Goal: Transaction & Acquisition: Purchase product/service

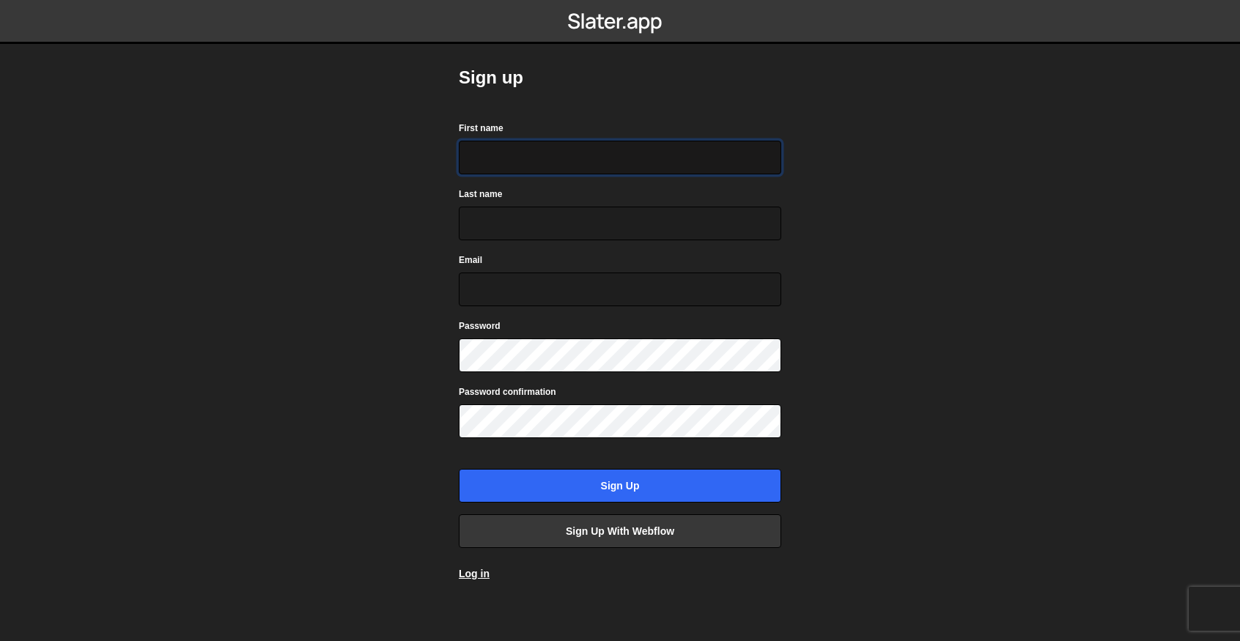
click at [581, 164] on input "First name" at bounding box center [620, 158] width 322 height 34
click at [799, 175] on div "Sign up First name Last name Email Password Password confirmation Sign up Sign …" at bounding box center [620, 323] width 366 height 647
click at [470, 568] on link "Log in" at bounding box center [474, 574] width 31 height 12
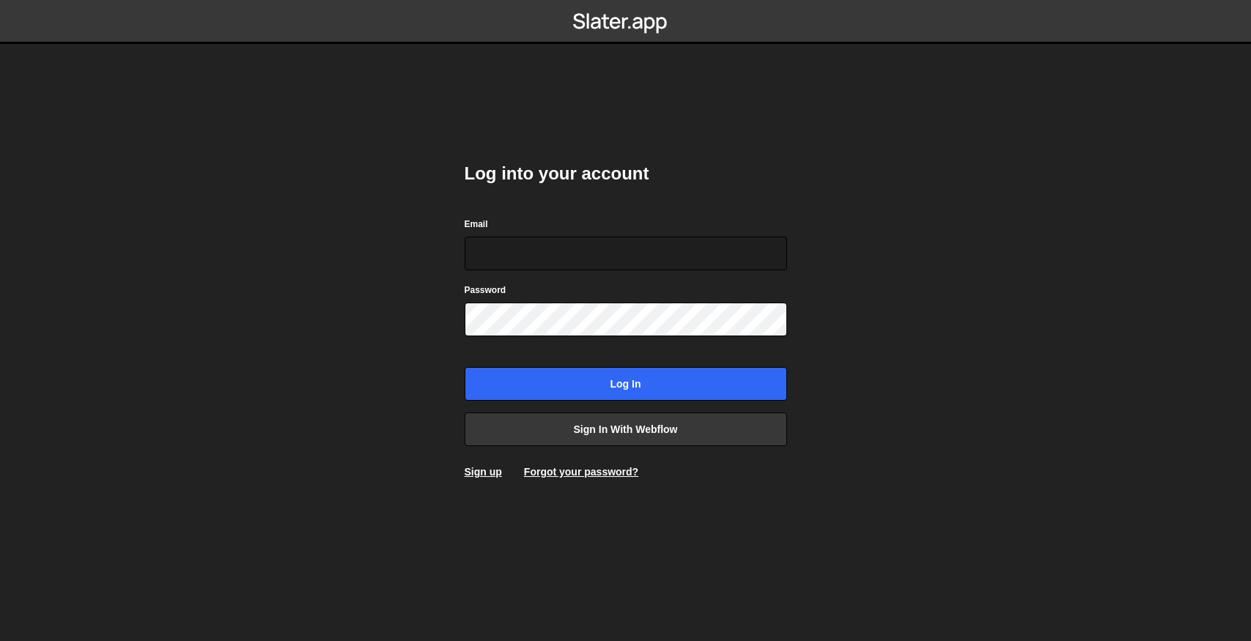
type input "amyahyacoup@gmail.com"
click at [860, 236] on body "Log into your account Email amyahyacoup@gmail.com Password Log in Sign in with …" at bounding box center [625, 320] width 1251 height 641
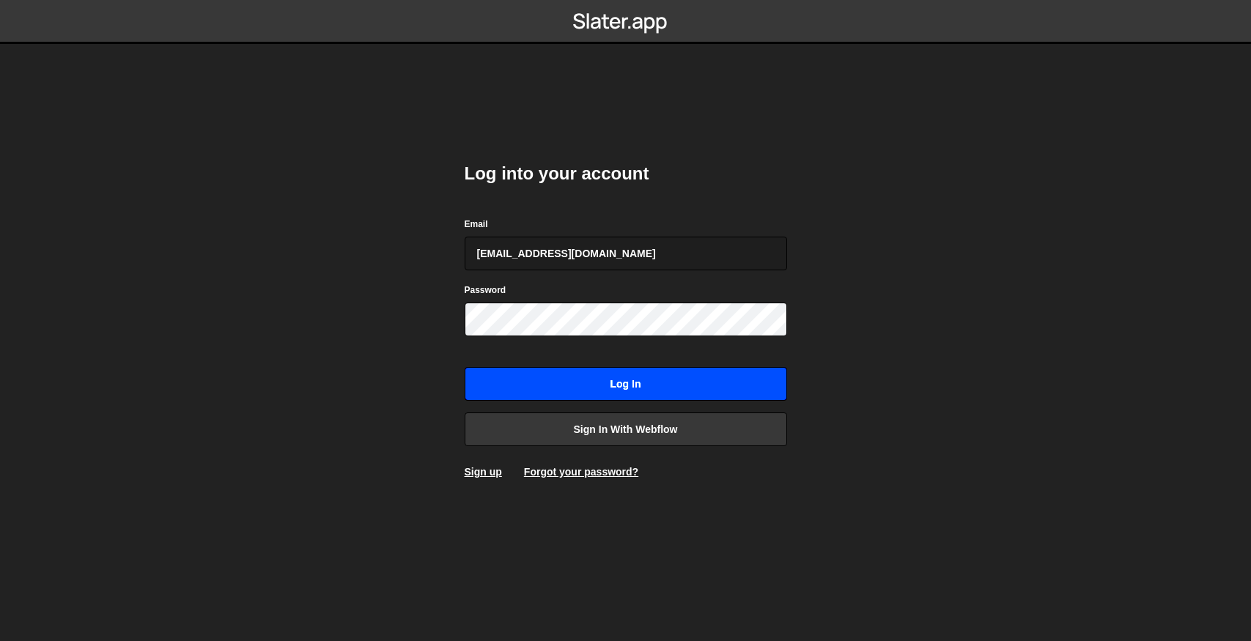
click at [736, 381] on input "Log in" at bounding box center [626, 384] width 322 height 34
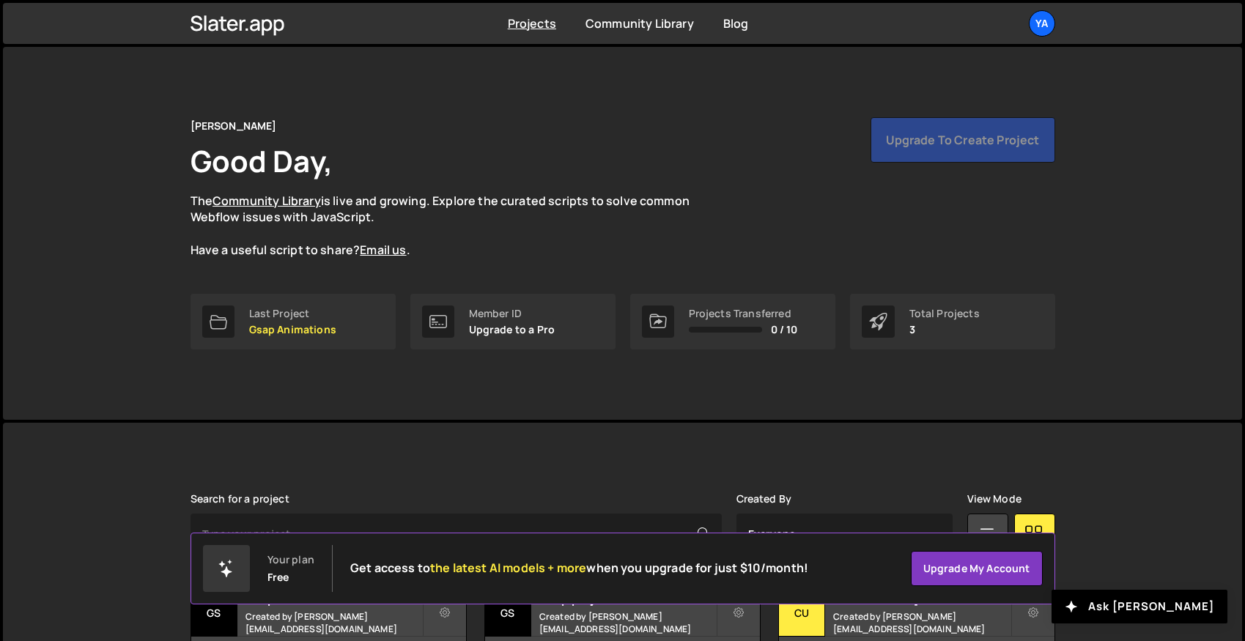
click at [728, 233] on div "[PERSON_NAME] Good Day, The Community Library is live and growing. Explore the …" at bounding box center [623, 187] width 865 height 141
click at [731, 231] on div "[PERSON_NAME] Good Day, The Community Library is live and growing. Explore the …" at bounding box center [623, 187] width 865 height 141
click at [865, 180] on div "[PERSON_NAME] Good Day, The Community Library is live and growing. Explore the …" at bounding box center [623, 187] width 865 height 141
click at [845, 188] on div "[PERSON_NAME] Good Day, The Community Library is live and growing. Explore the …" at bounding box center [623, 187] width 865 height 141
click at [837, 201] on div "[PERSON_NAME] Good Day, The Community Library is live and growing. Explore the …" at bounding box center [623, 187] width 865 height 141
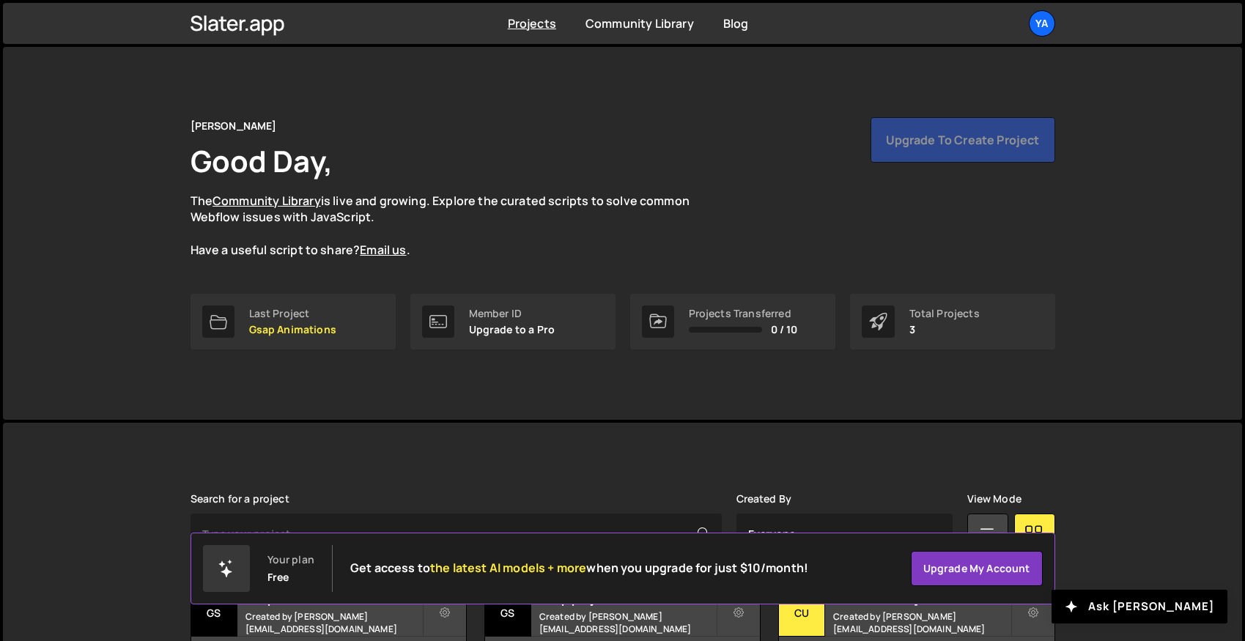
click at [719, 147] on div "[PERSON_NAME] Good Day, The Community Library is live and growing. Explore the …" at bounding box center [623, 187] width 865 height 141
click at [724, 144] on div "yahya nocoder Good Day, The Community Library is live and growing. Explore the …" at bounding box center [623, 187] width 865 height 141
click at [749, 143] on div "yahya nocoder Good Day, The Community Library is live and growing. Explore the …" at bounding box center [623, 187] width 865 height 141
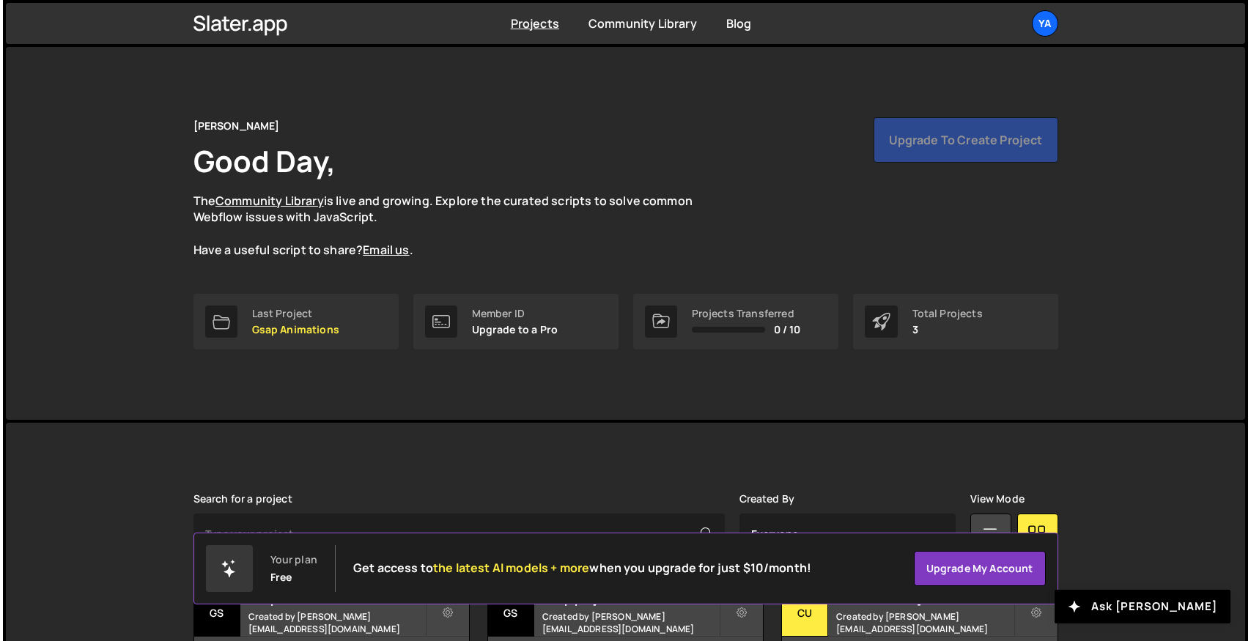
scroll to position [114, 0]
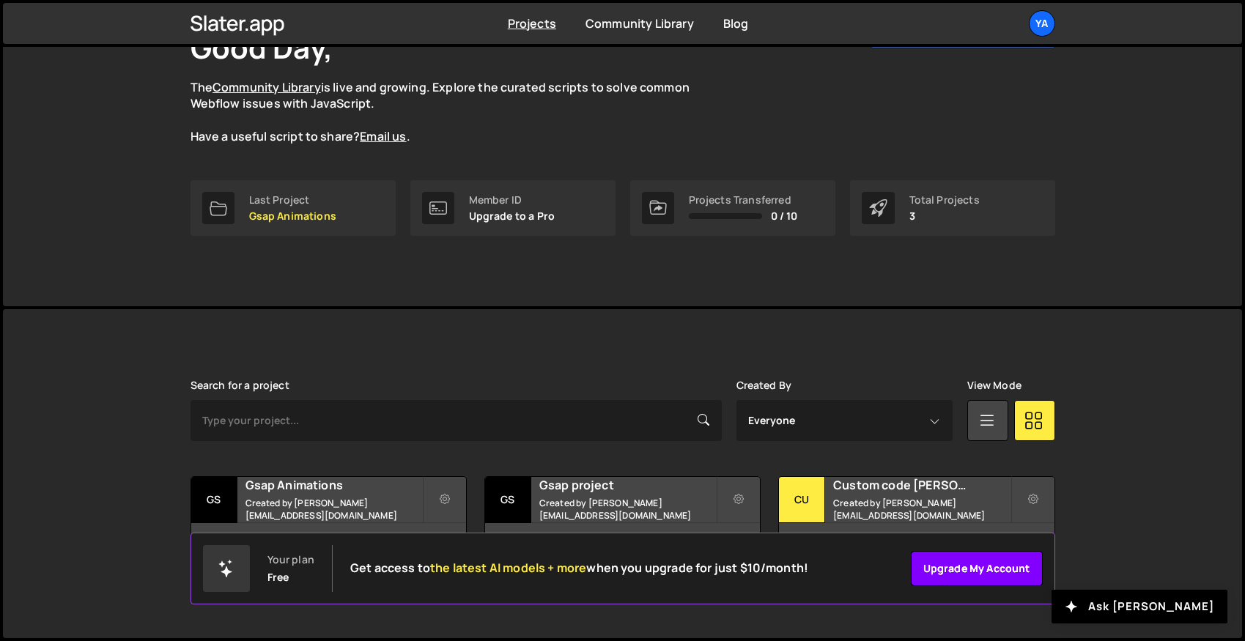
click at [966, 563] on link "Upgrade my account" at bounding box center [977, 568] width 132 height 35
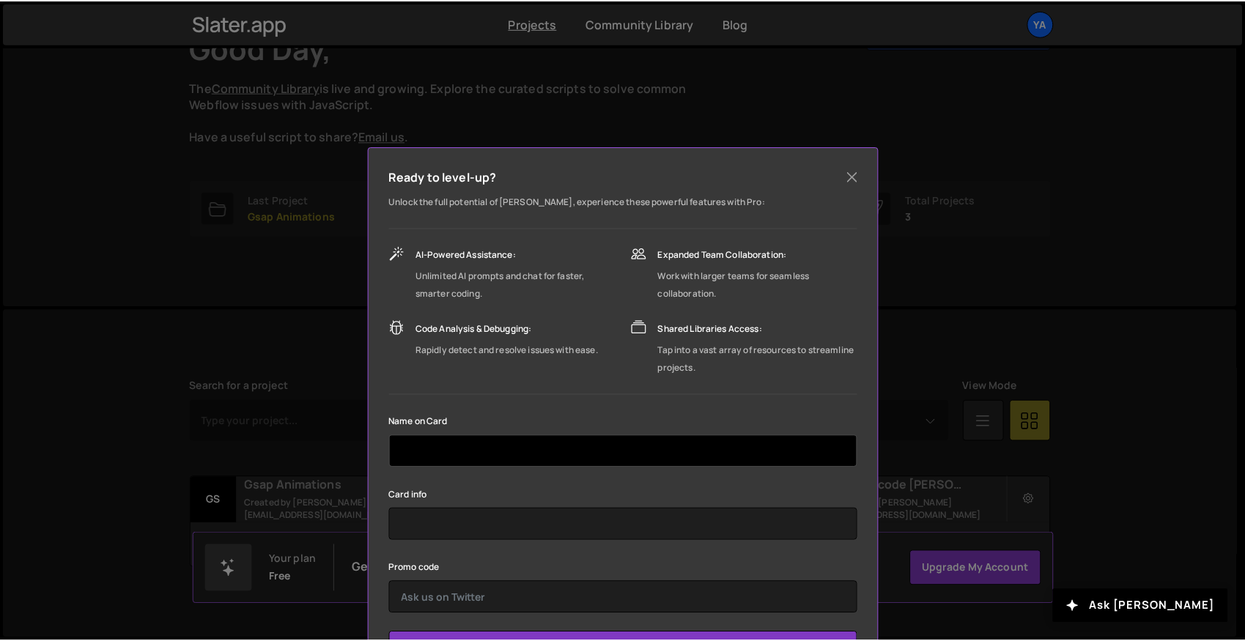
scroll to position [68, 0]
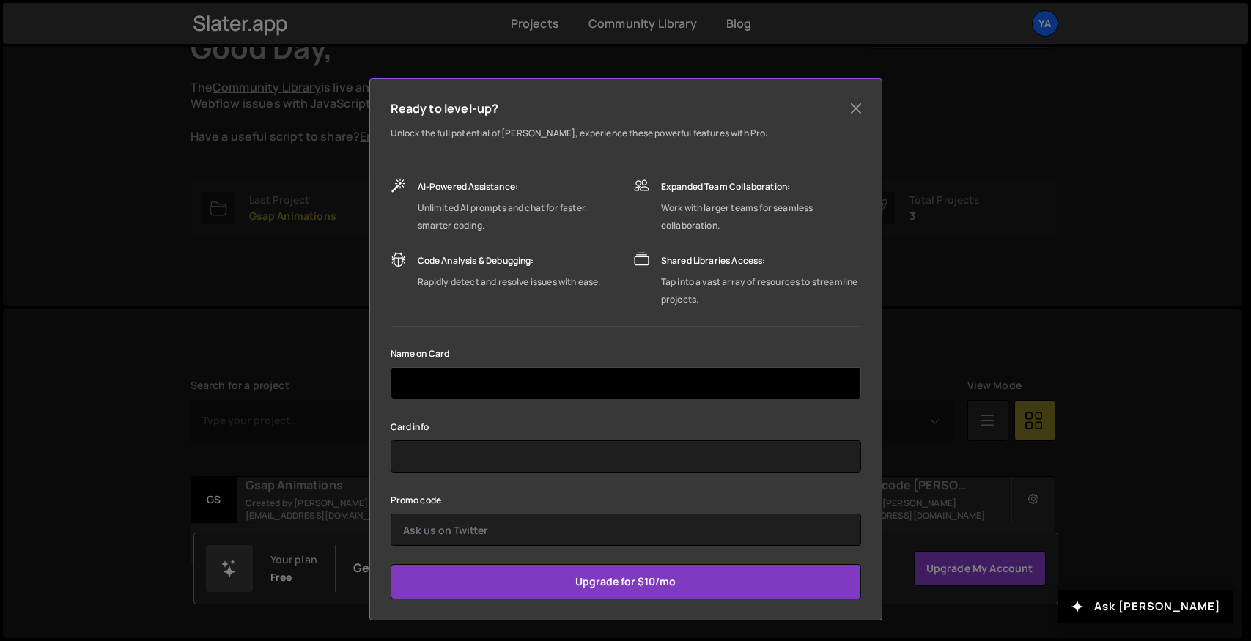
click at [520, 385] on input "text" at bounding box center [626, 383] width 470 height 32
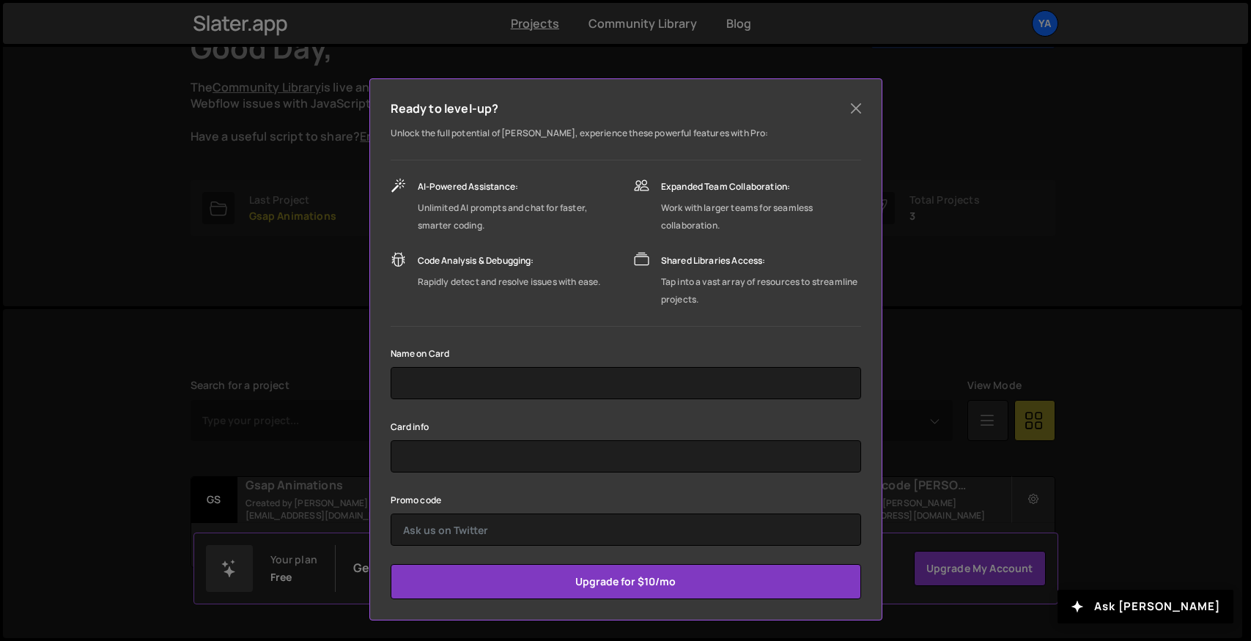
click at [612, 355] on div "Name on Card" at bounding box center [626, 371] width 470 height 55
click at [614, 354] on div "Name on Card" at bounding box center [626, 371] width 470 height 55
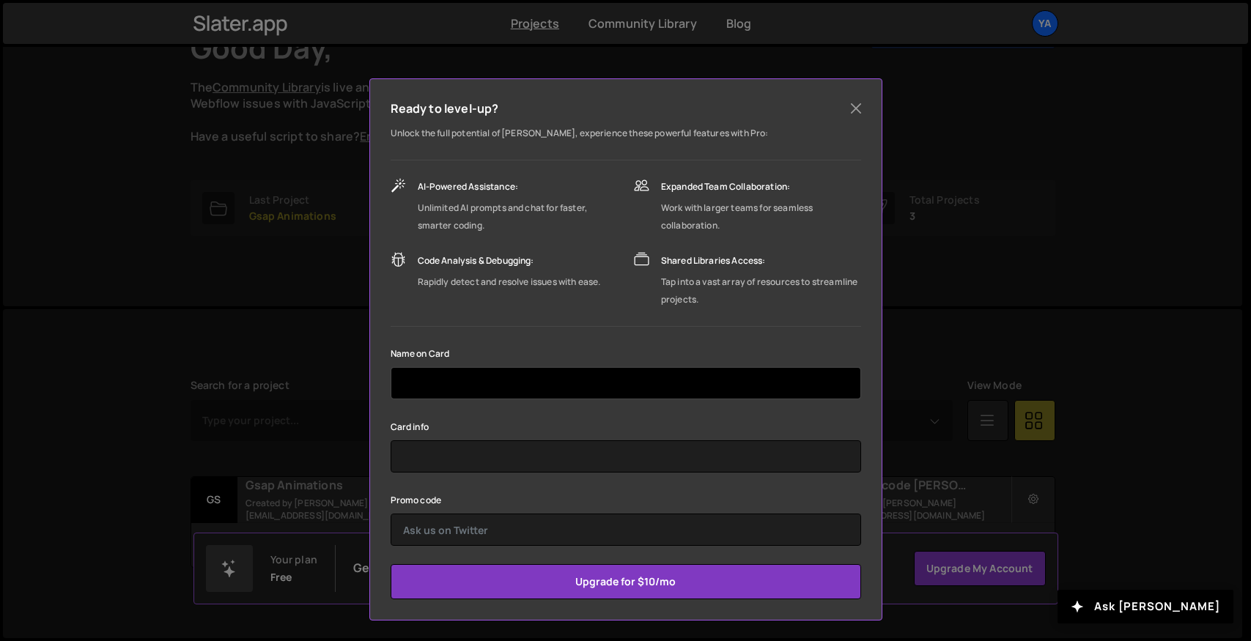
click at [554, 371] on input "text" at bounding box center [626, 383] width 470 height 32
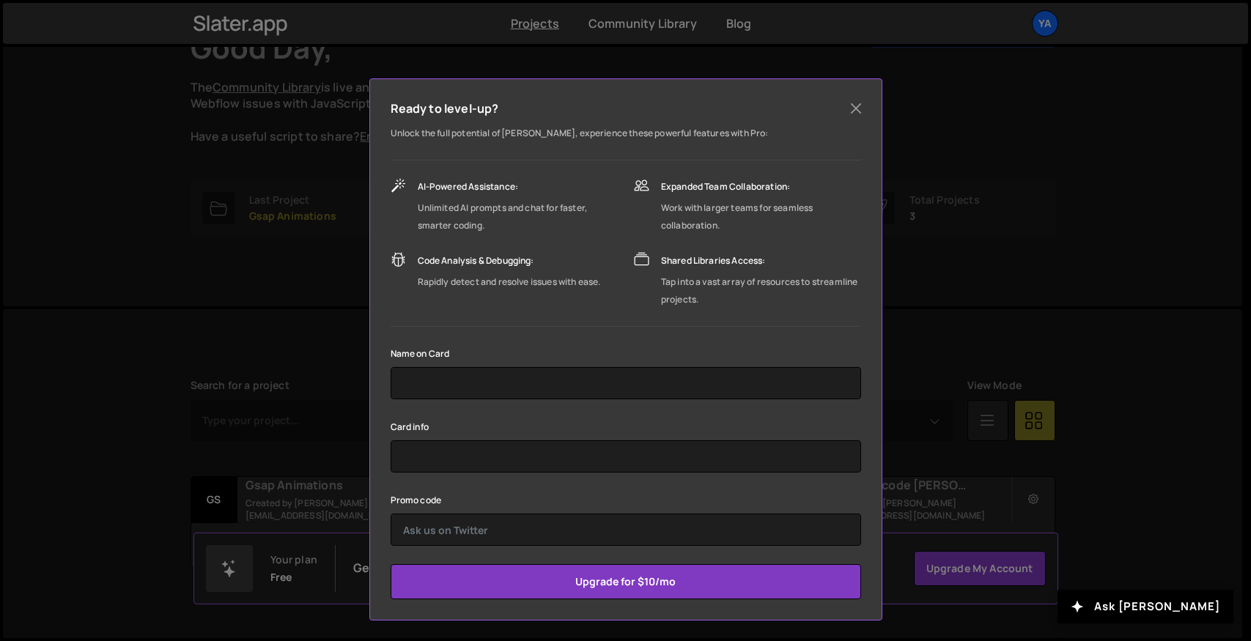
click at [520, 347] on div "Name on Card" at bounding box center [626, 371] width 470 height 55
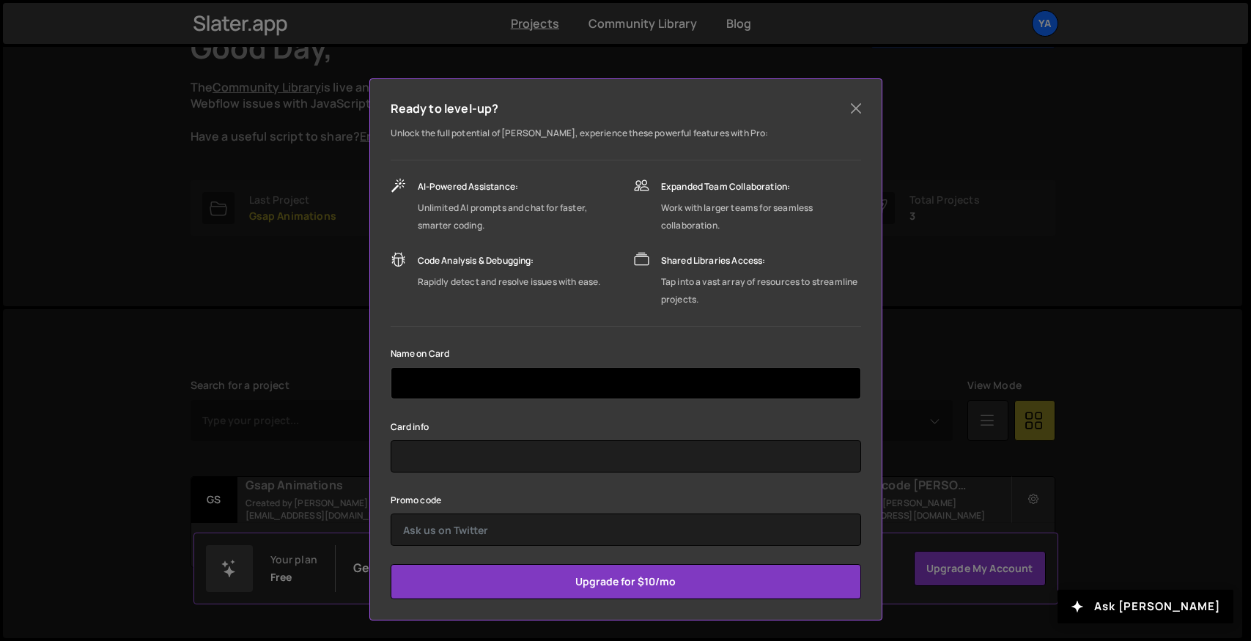
click at [522, 381] on input "text" at bounding box center [626, 383] width 470 height 32
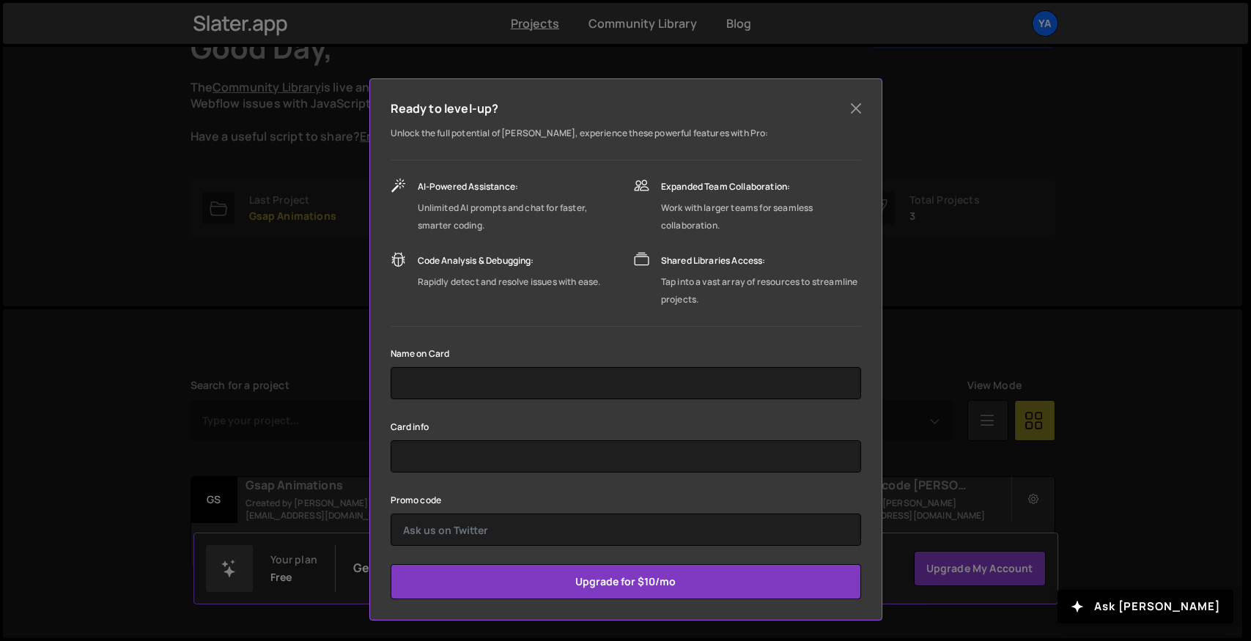
click at [533, 344] on div "Name on Card" at bounding box center [626, 371] width 470 height 55
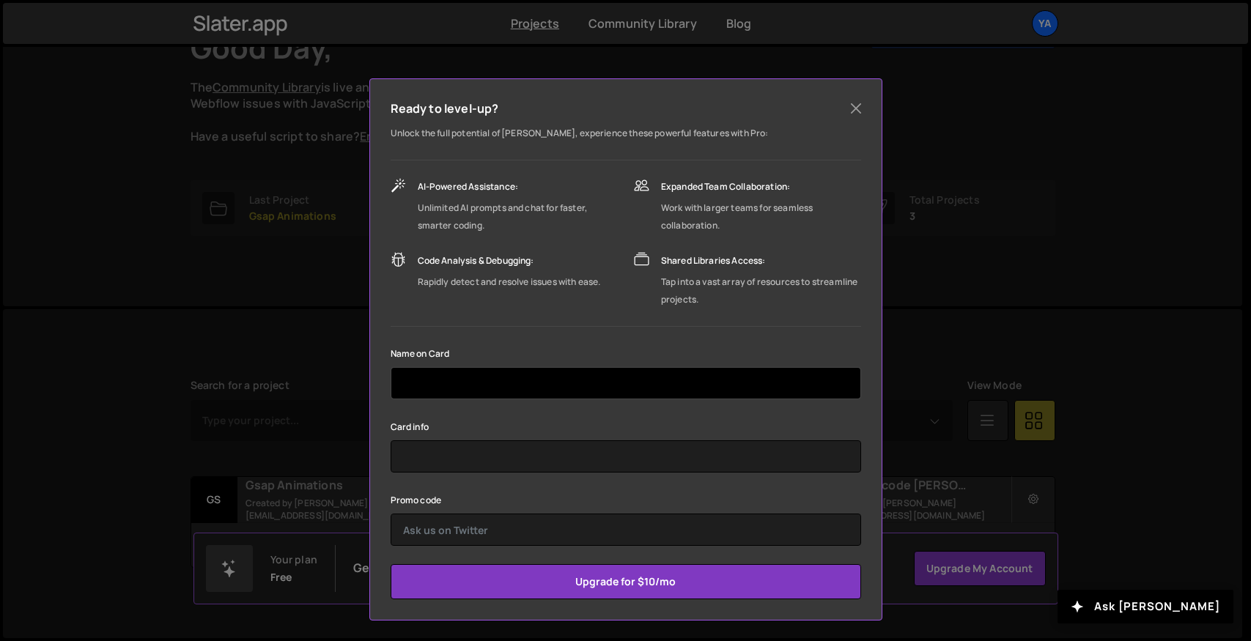
click at [540, 394] on input "text" at bounding box center [626, 383] width 470 height 32
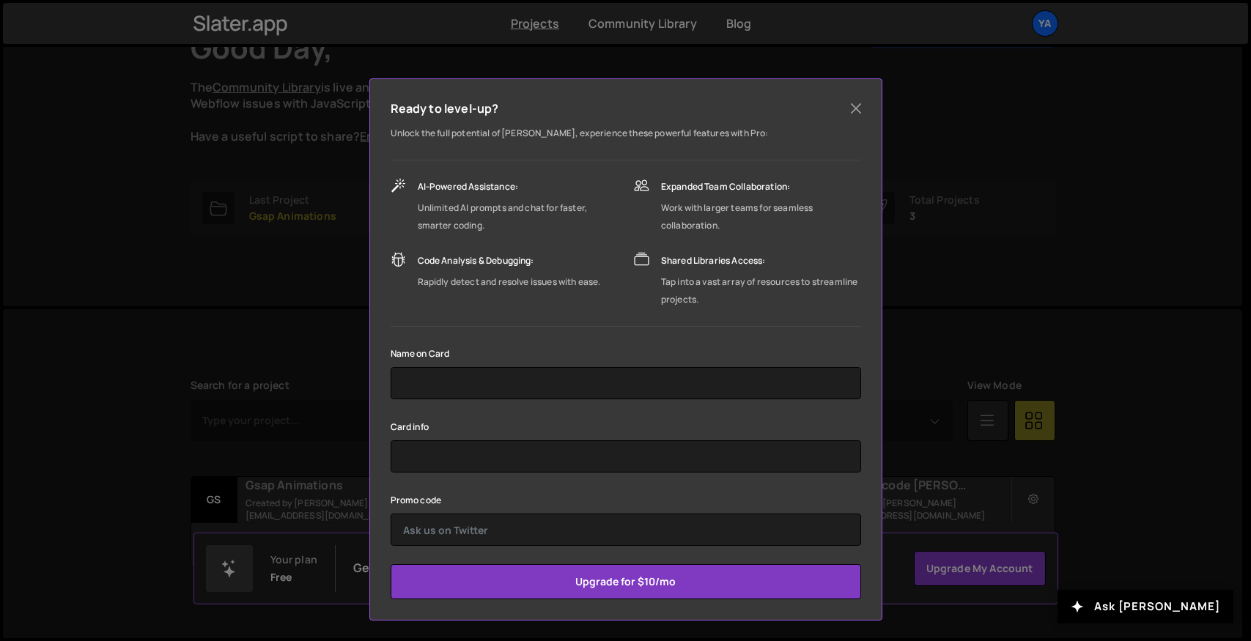
click at [541, 346] on div "Name on Card" at bounding box center [626, 371] width 470 height 55
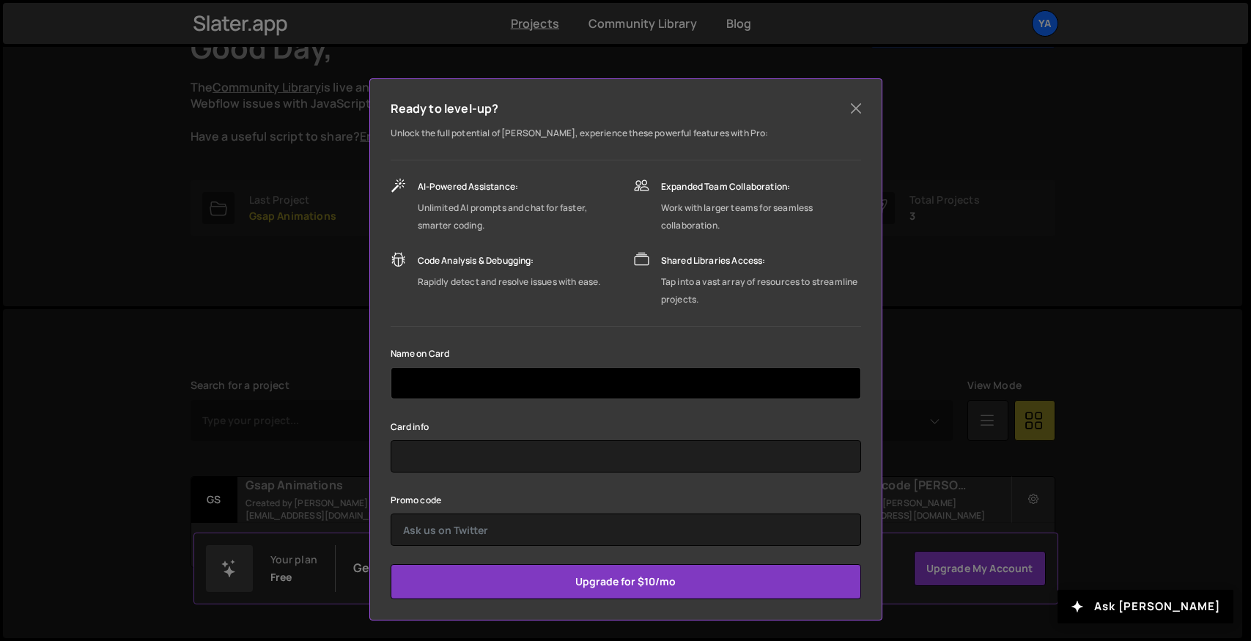
click at [536, 388] on input "text" at bounding box center [626, 383] width 470 height 32
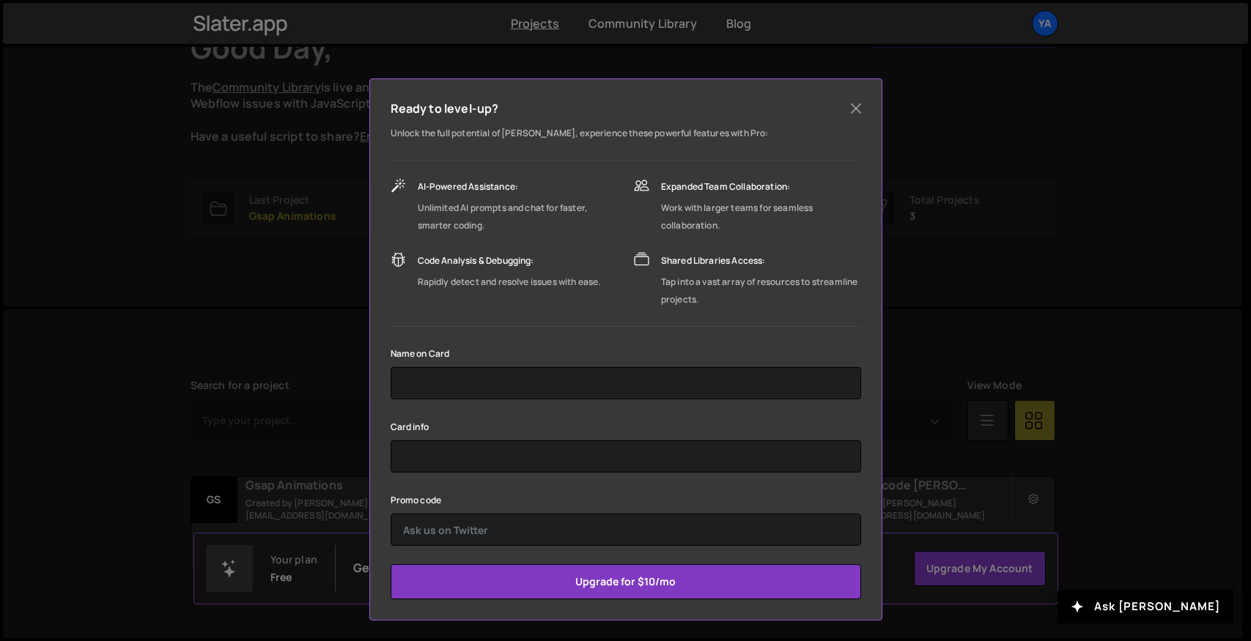
click at [544, 354] on div "Name on Card" at bounding box center [626, 371] width 470 height 55
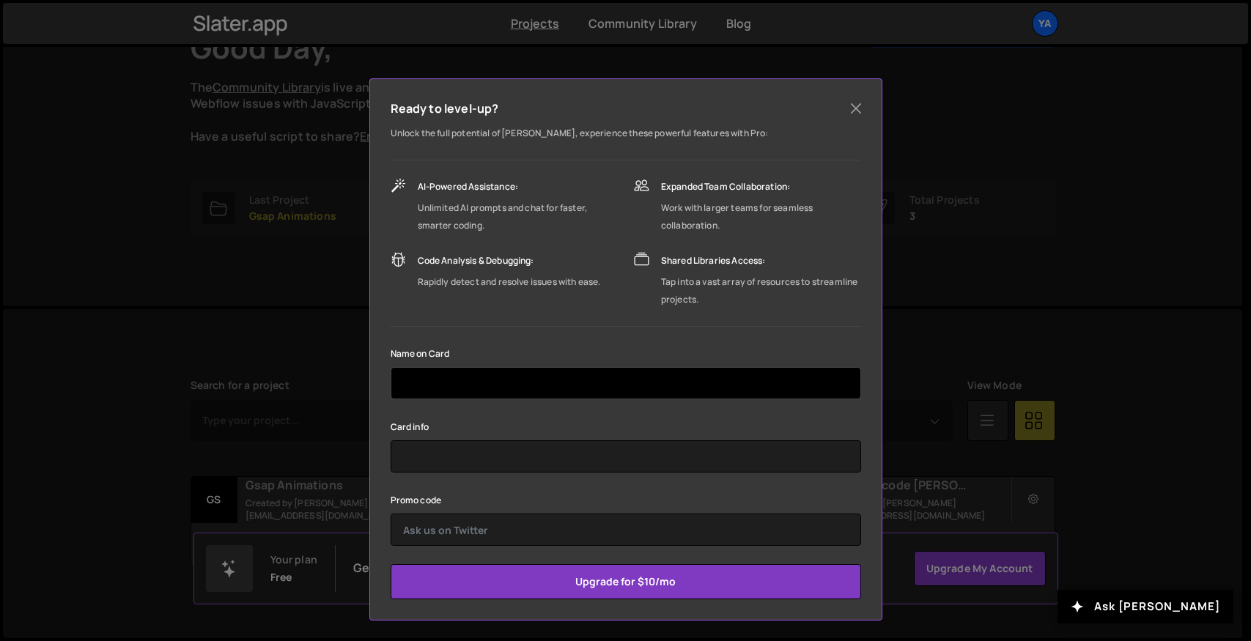
click at [533, 381] on input "text" at bounding box center [626, 383] width 470 height 32
click at [528, 380] on input "text" at bounding box center [626, 383] width 470 height 32
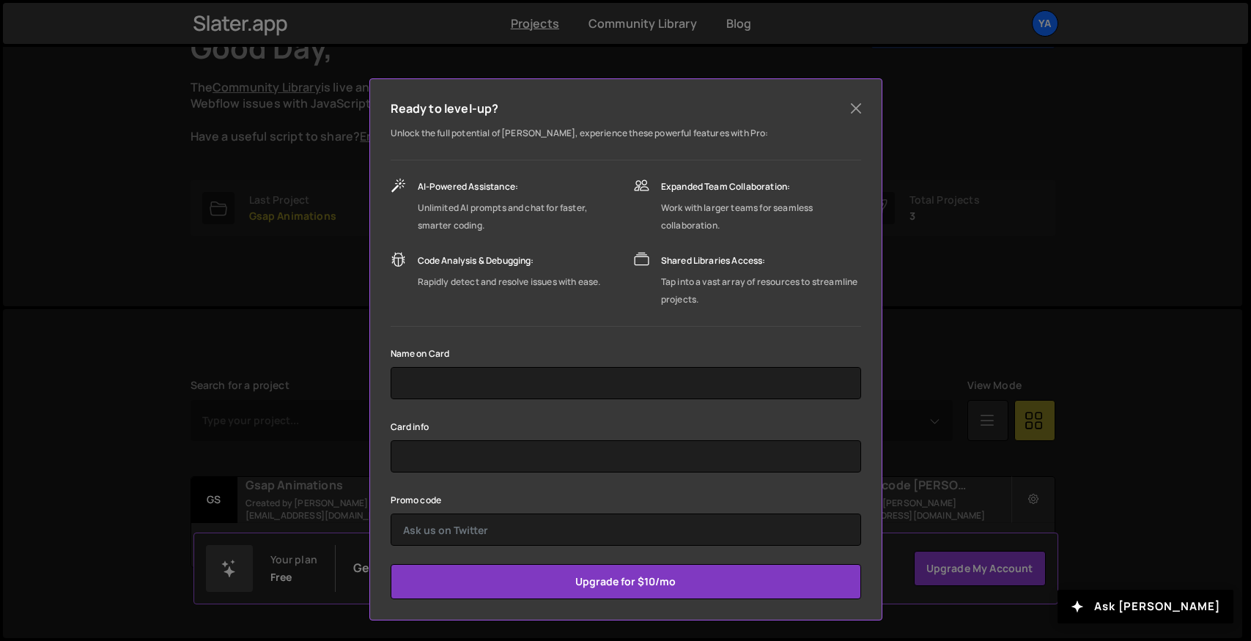
click at [757, 334] on div "Unlock the full potential of Slater, experience these powerful features with Pr…" at bounding box center [626, 362] width 470 height 475
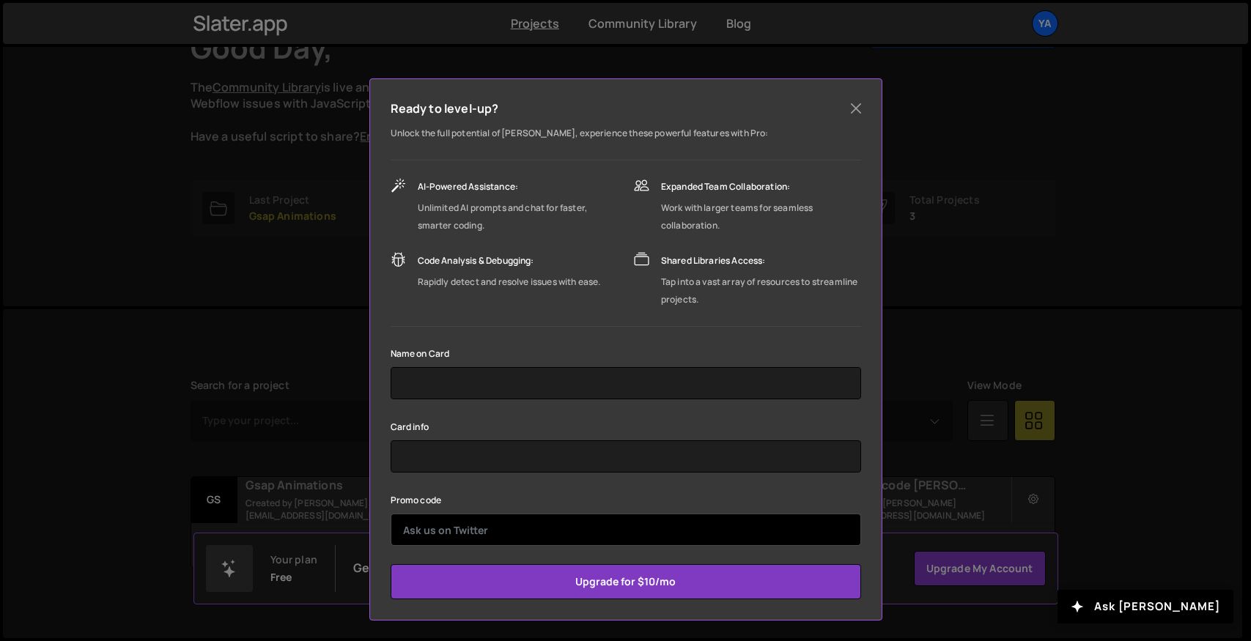
click at [509, 528] on input "text" at bounding box center [626, 530] width 470 height 32
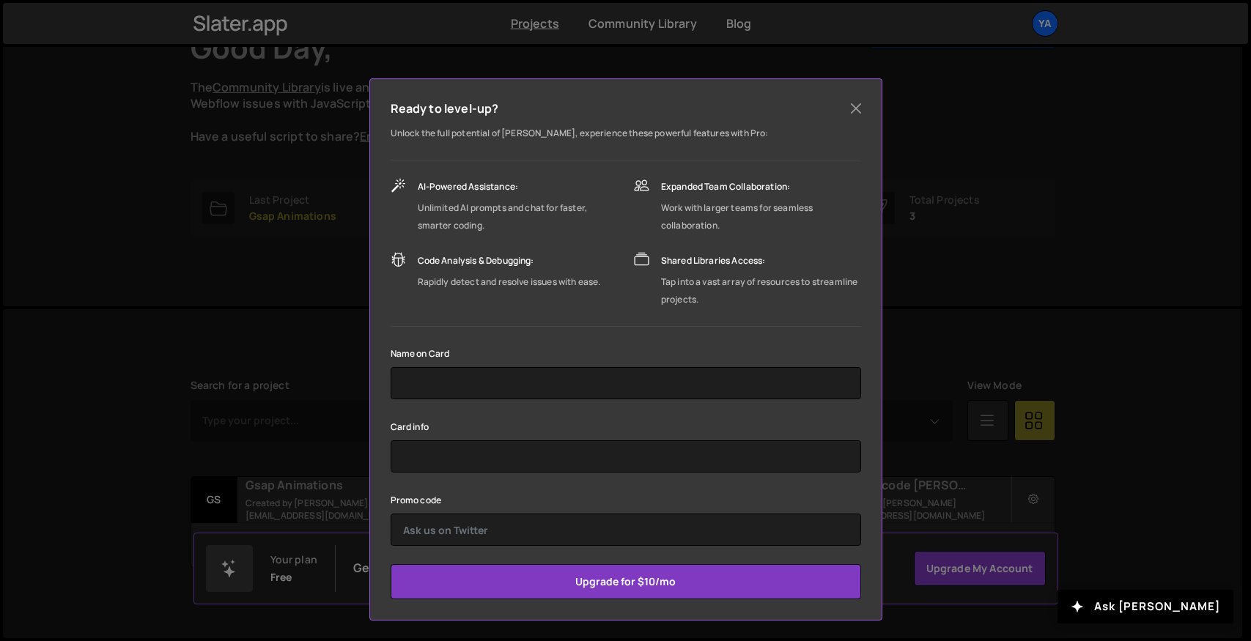
click at [527, 495] on div "Promo code" at bounding box center [626, 518] width 470 height 55
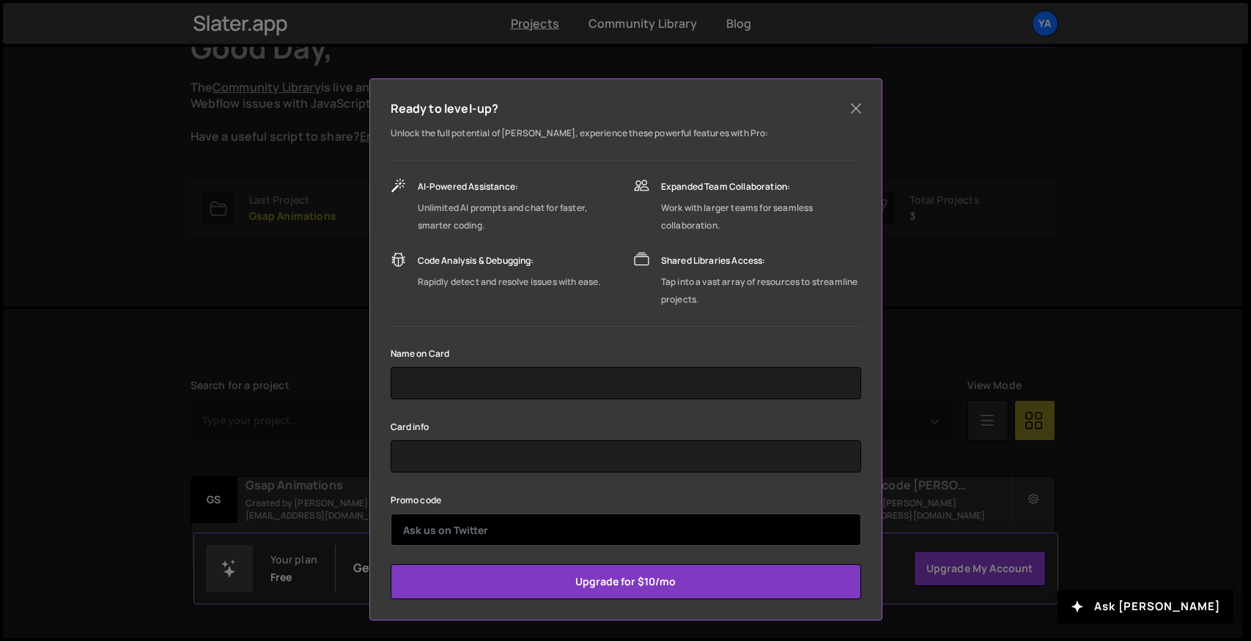
click at [476, 534] on input "text" at bounding box center [626, 530] width 470 height 32
click at [514, 525] on input "text" at bounding box center [626, 530] width 470 height 32
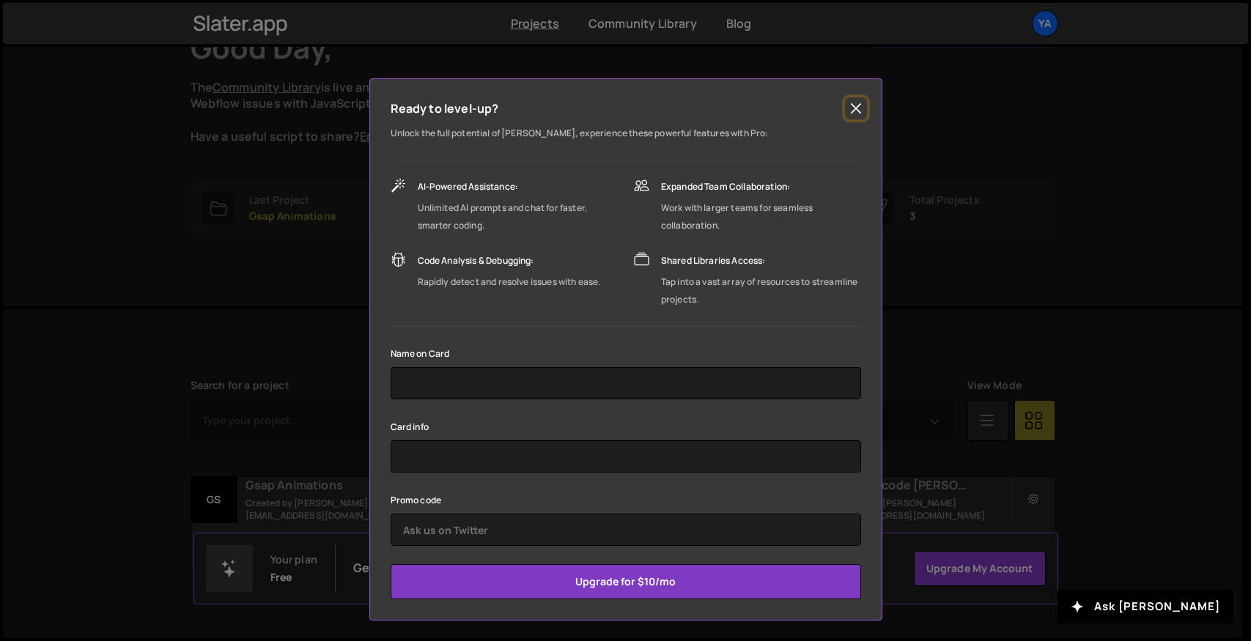
click at [857, 102] on button "Close" at bounding box center [856, 108] width 22 height 22
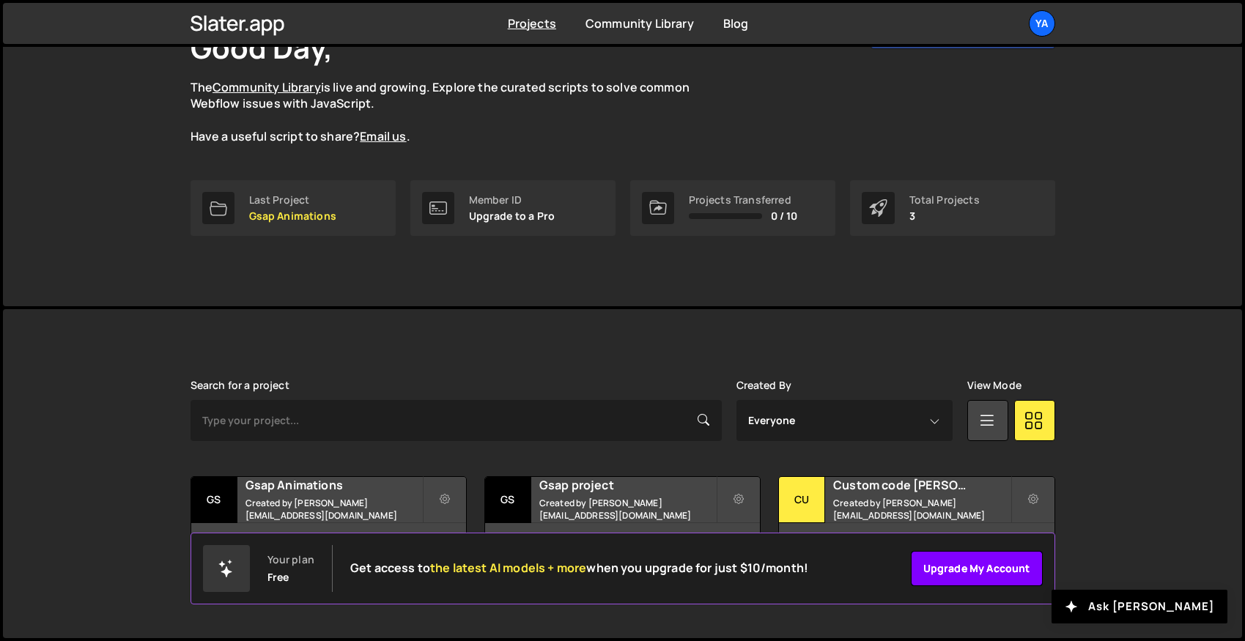
scroll to position [0, 0]
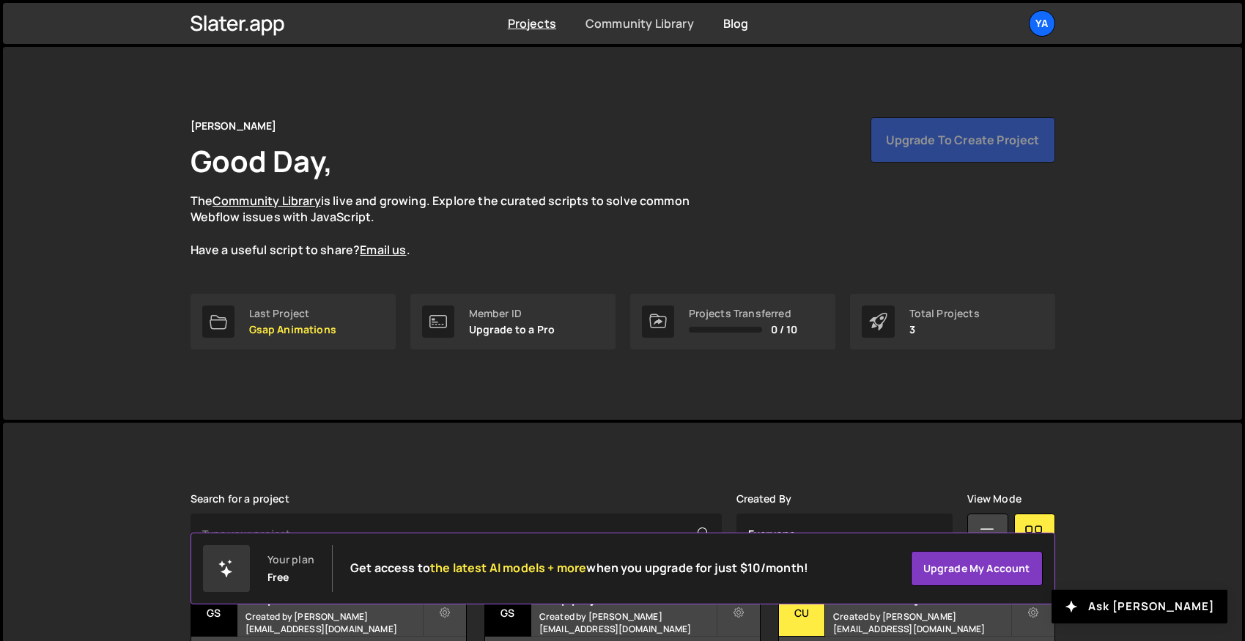
click at [646, 25] on link "Community Library" at bounding box center [639, 23] width 108 height 16
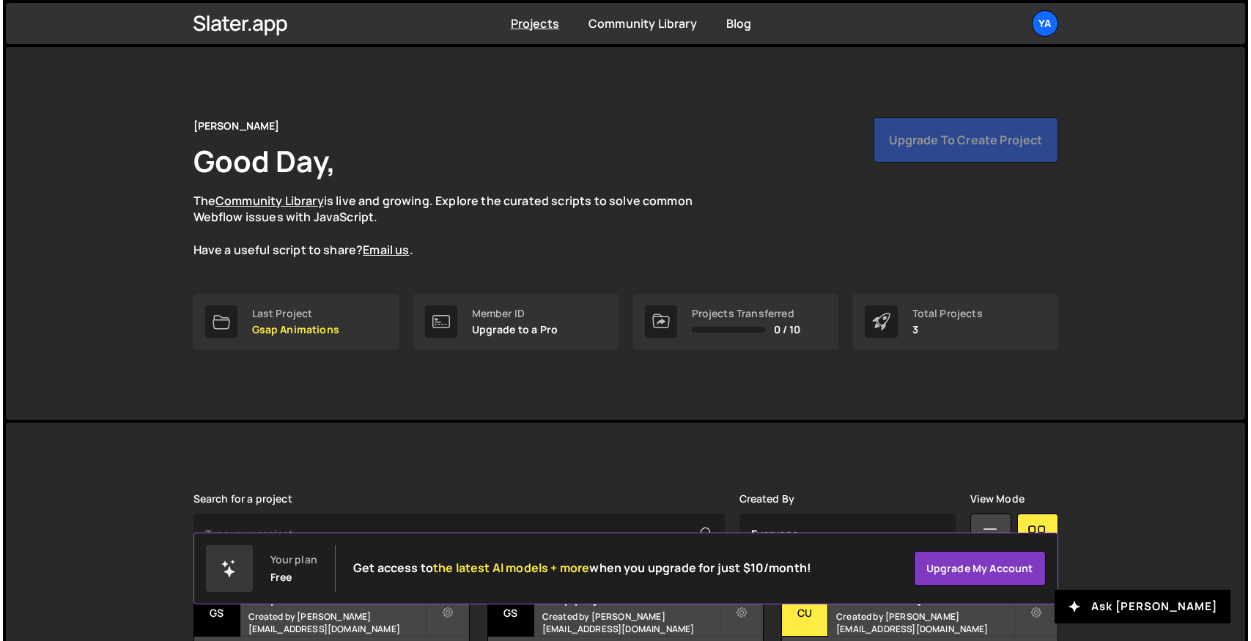
scroll to position [114, 0]
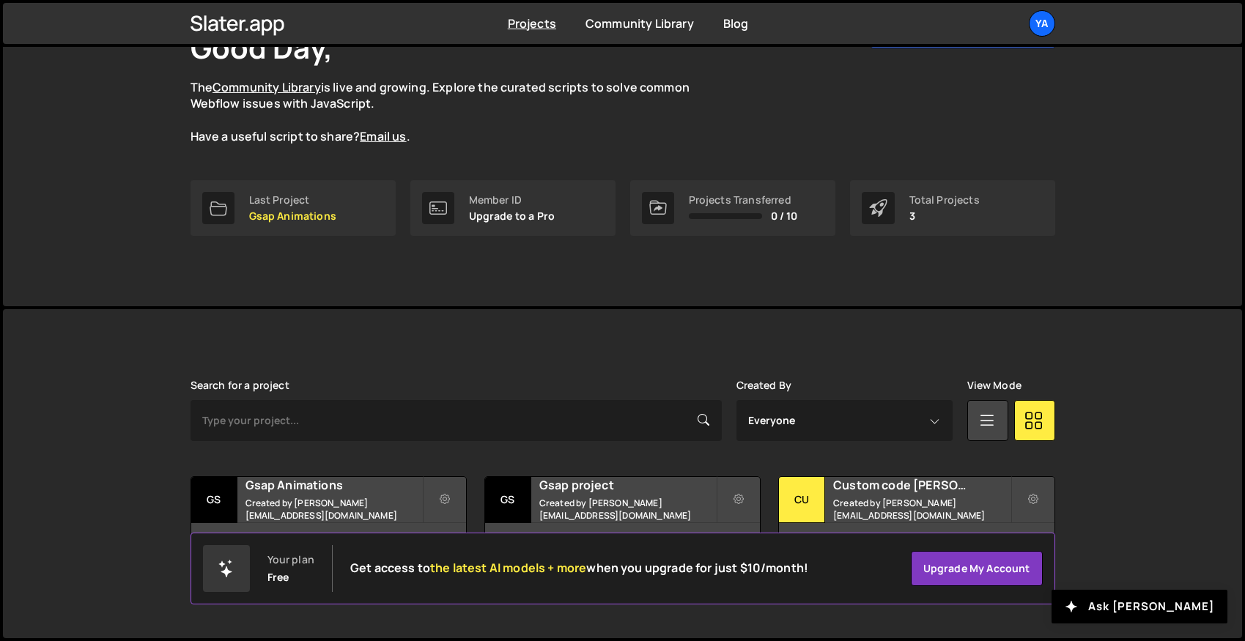
click at [1117, 177] on div "yahya nocoder Good Day, The Community Library is live and growing. Explore the …" at bounding box center [622, 119] width 1239 height 373
click at [990, 566] on link "Upgrade my account" at bounding box center [977, 568] width 132 height 35
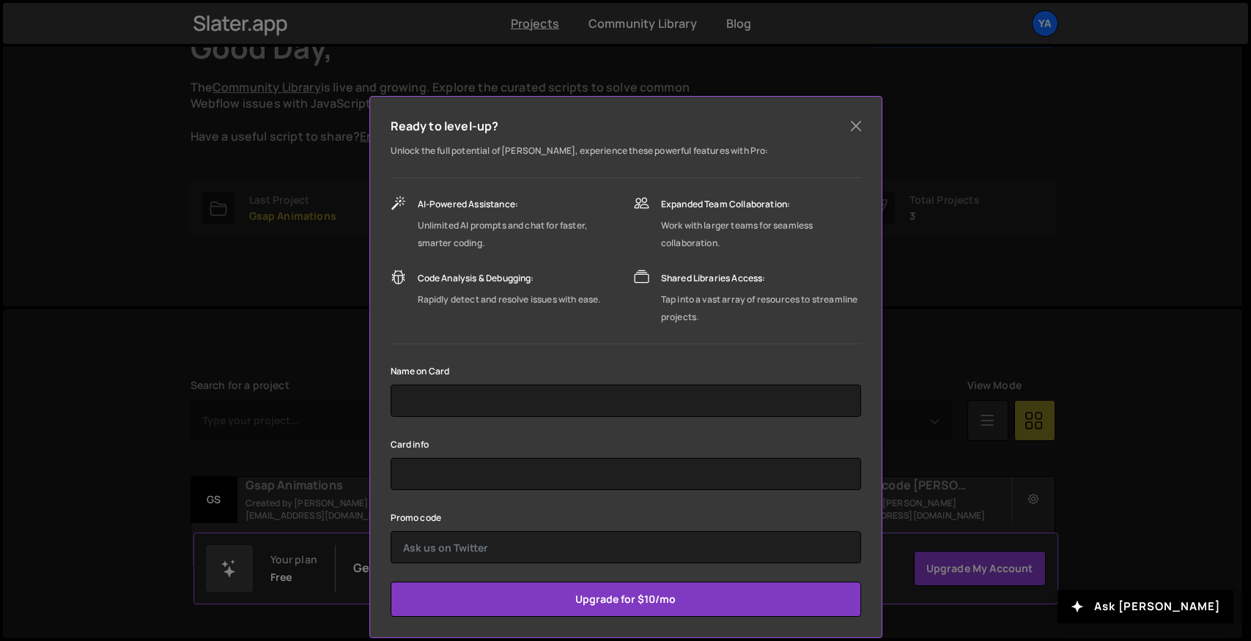
scroll to position [68, 0]
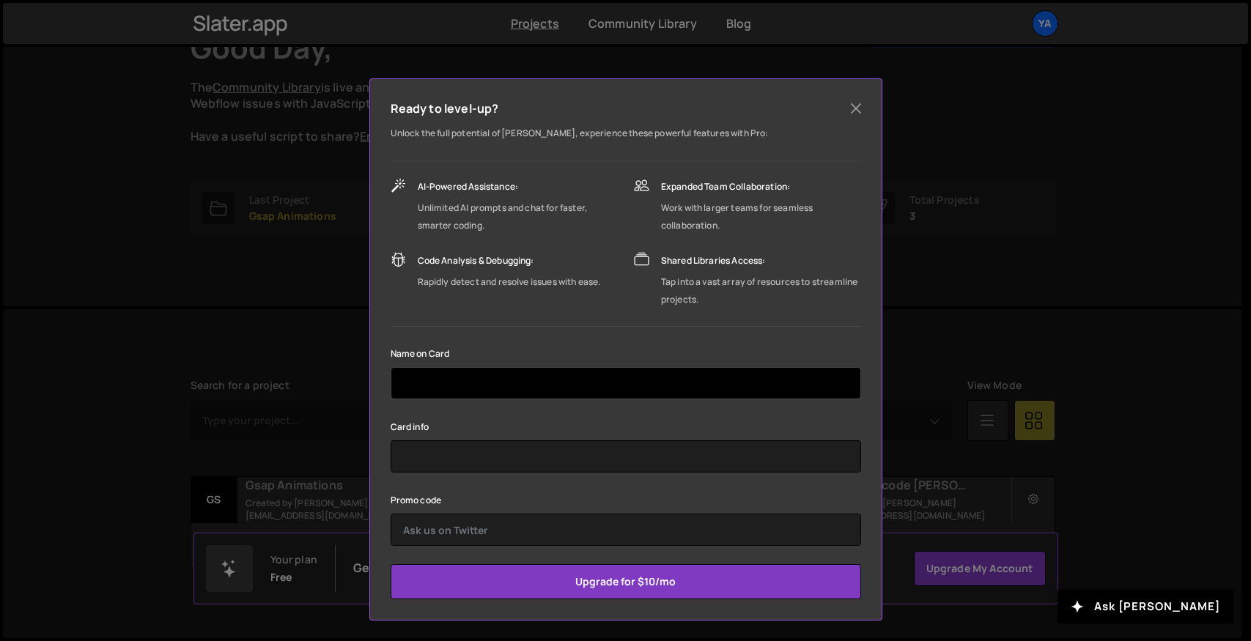
click at [558, 383] on input "text" at bounding box center [626, 383] width 470 height 32
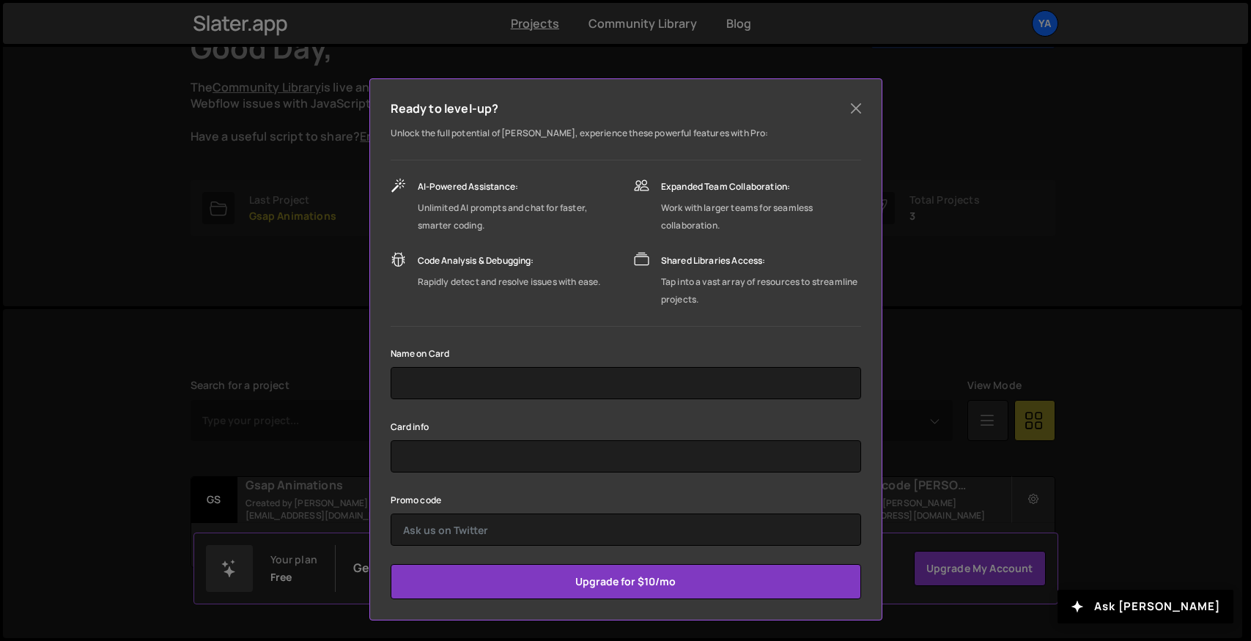
click at [483, 330] on div "Unlock the full potential of Slater, experience these powerful features with Pr…" at bounding box center [626, 362] width 470 height 475
click at [437, 493] on label "Promo code" at bounding box center [416, 500] width 51 height 15
drag, startPoint x: 440, startPoint y: 496, endPoint x: 363, endPoint y: 498, distance: 77.0
click at [363, 498] on div "Ready to level-up? Unlock the full potential of Slater, experience these powerf…" at bounding box center [625, 320] width 1251 height 641
copy label "Promo code"
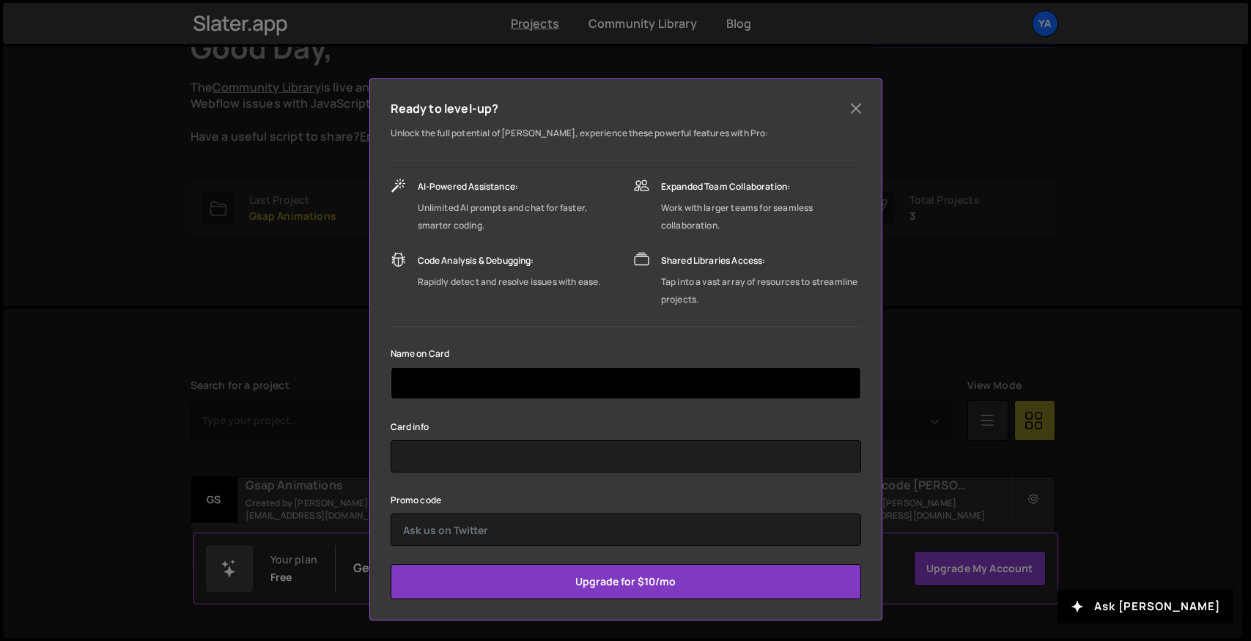
drag, startPoint x: 495, startPoint y: 388, endPoint x: 531, endPoint y: 376, distance: 38.5
click at [495, 388] on input "text" at bounding box center [626, 383] width 470 height 32
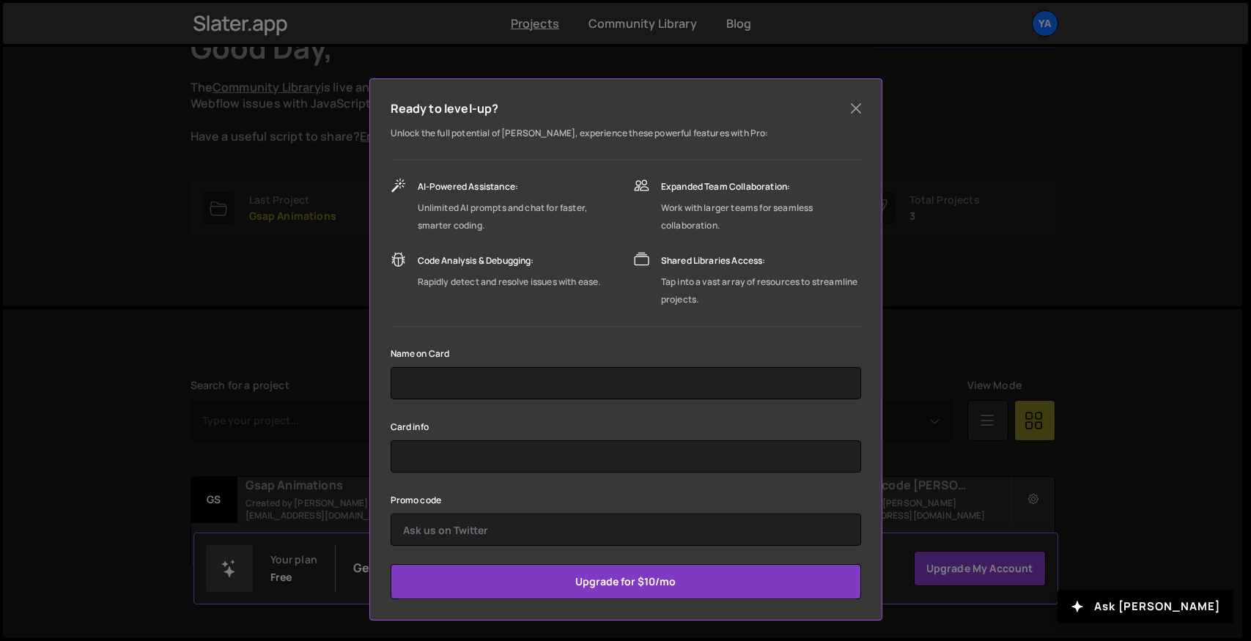
click at [692, 137] on p "Unlock the full potential of [PERSON_NAME], experience these powerful features …" at bounding box center [626, 134] width 470 height 18
click at [737, 129] on p "Unlock the full potential of [PERSON_NAME], experience these powerful features …" at bounding box center [626, 134] width 470 height 18
click at [747, 128] on p "Unlock the full potential of [PERSON_NAME], experience these powerful features …" at bounding box center [626, 134] width 470 height 18
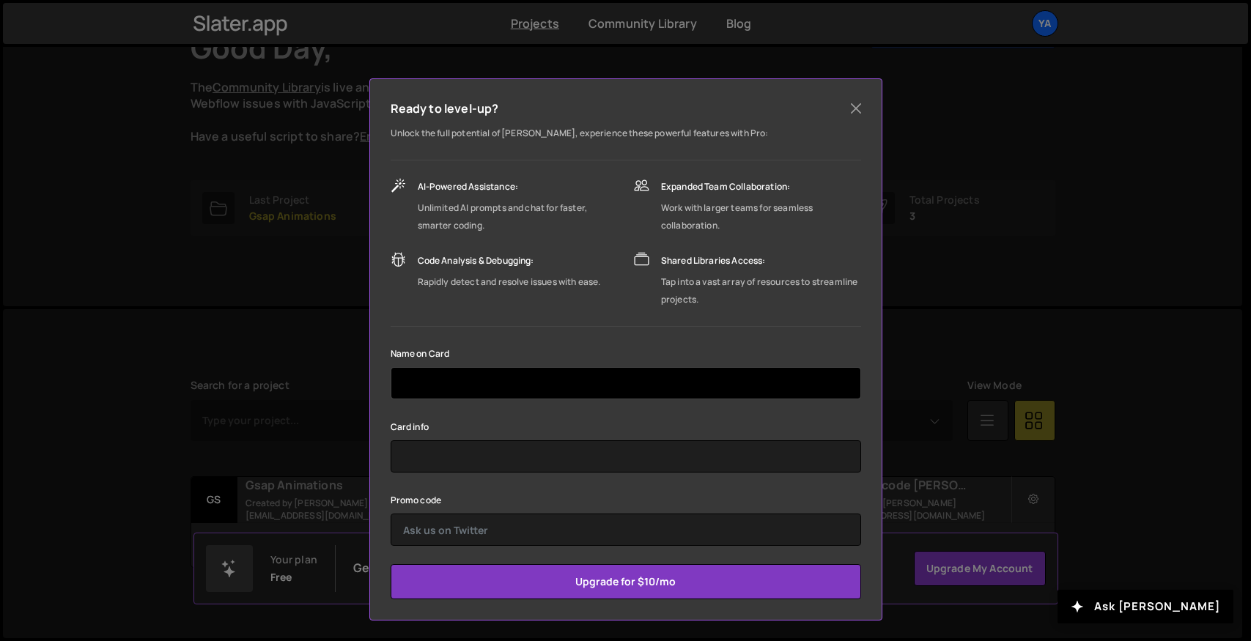
click at [530, 369] on input "text" at bounding box center [626, 383] width 470 height 32
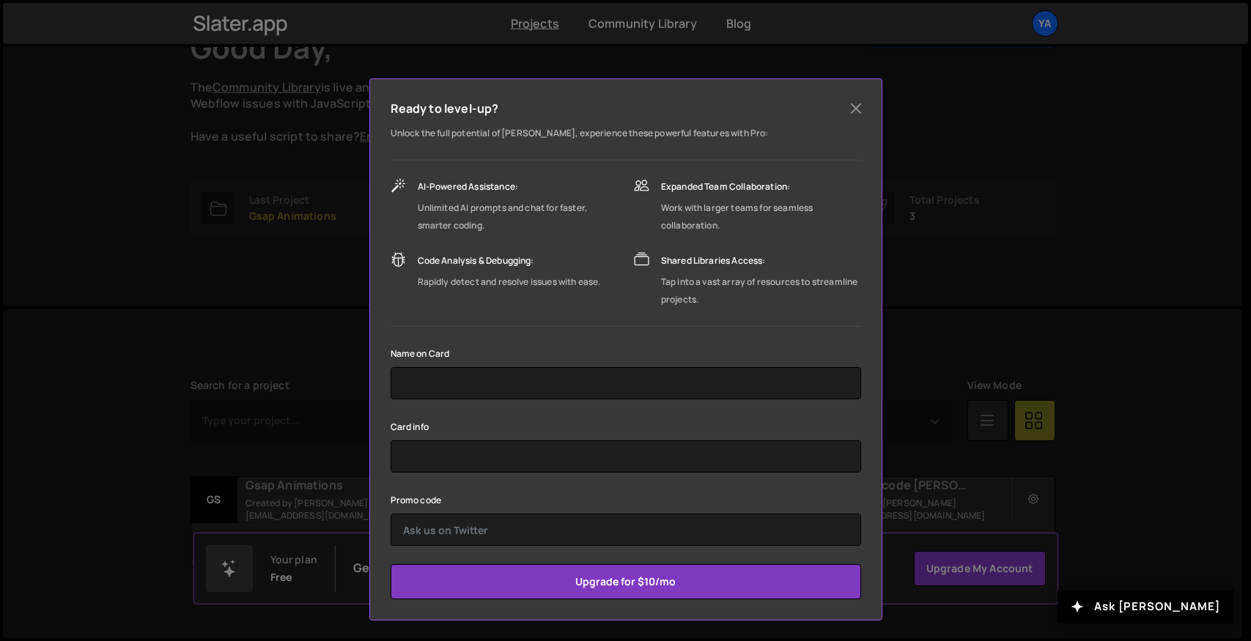
click at [570, 311] on div "Unlock the full potential of Slater, experience these powerful features with Pr…" at bounding box center [626, 362] width 470 height 475
click at [580, 311] on div "Unlock the full potential of Slater, experience these powerful features with Pr…" at bounding box center [626, 362] width 470 height 475
click at [541, 324] on div "Unlock the full potential of Slater, experience these powerful features with Pr…" at bounding box center [626, 362] width 470 height 475
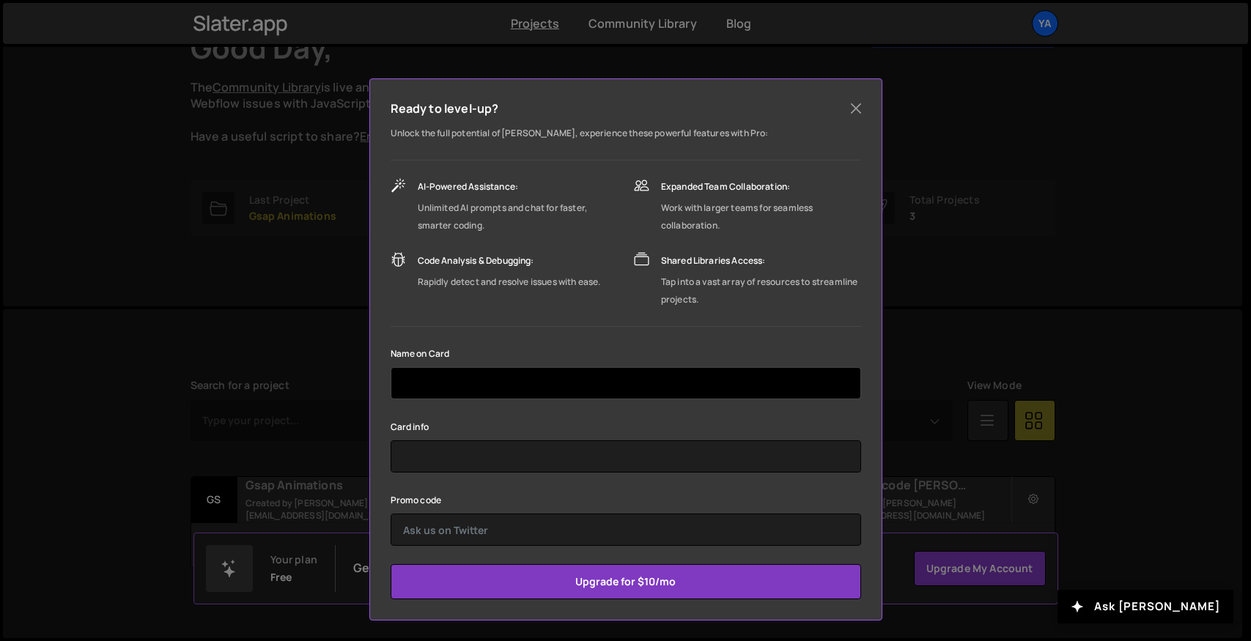
click at [514, 385] on input "text" at bounding box center [626, 383] width 470 height 32
type input "KIBERU YAHAYA"
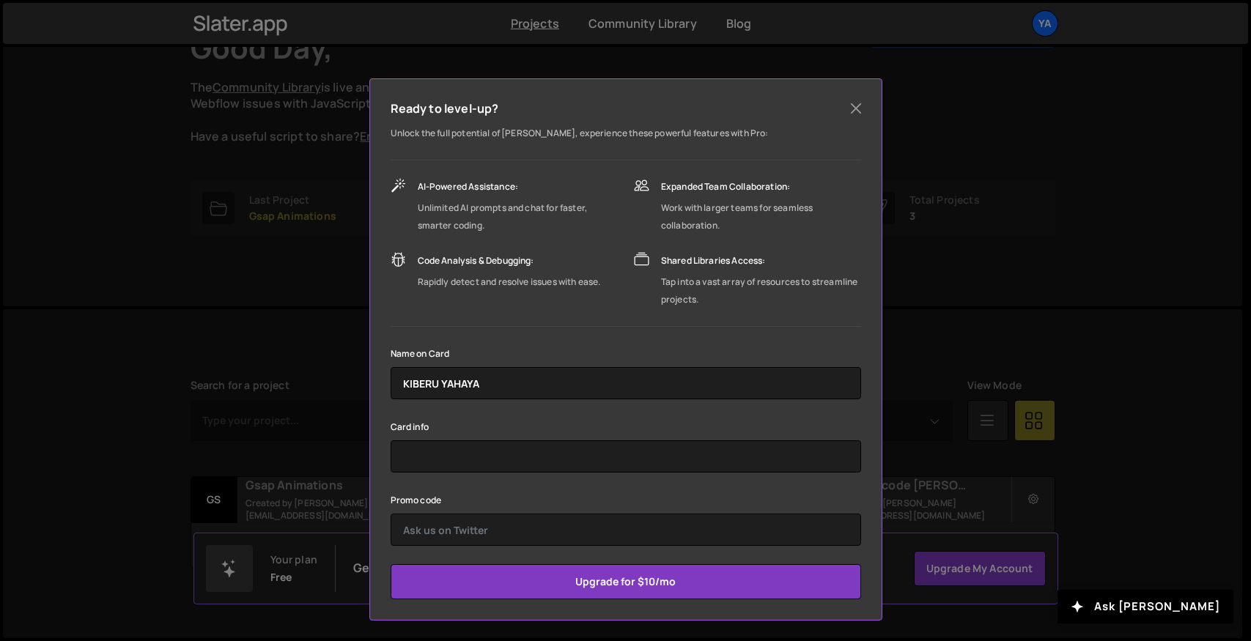
click at [778, 324] on div "Unlock the full potential of Slater, experience these powerful features with Pr…" at bounding box center [626, 362] width 470 height 475
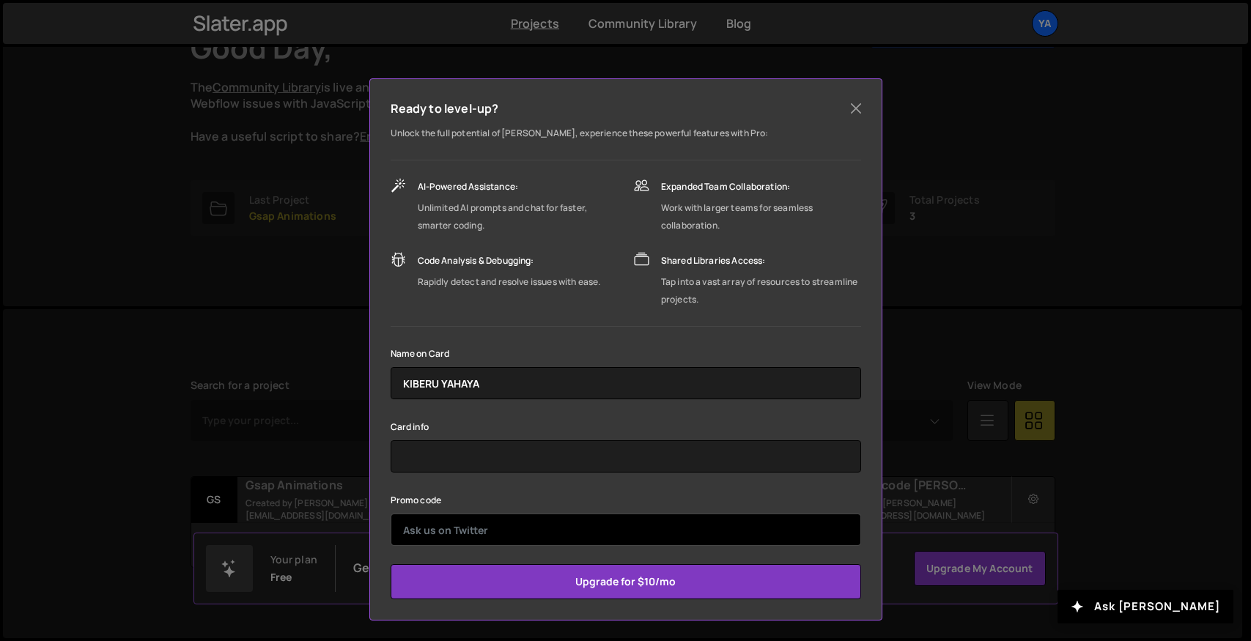
drag, startPoint x: 492, startPoint y: 526, endPoint x: 500, endPoint y: 525, distance: 8.2
click at [492, 526] on input "text" at bounding box center [626, 530] width 470 height 32
click at [528, 522] on input "text" at bounding box center [626, 530] width 470 height 32
click at [562, 522] on input "text" at bounding box center [626, 530] width 470 height 32
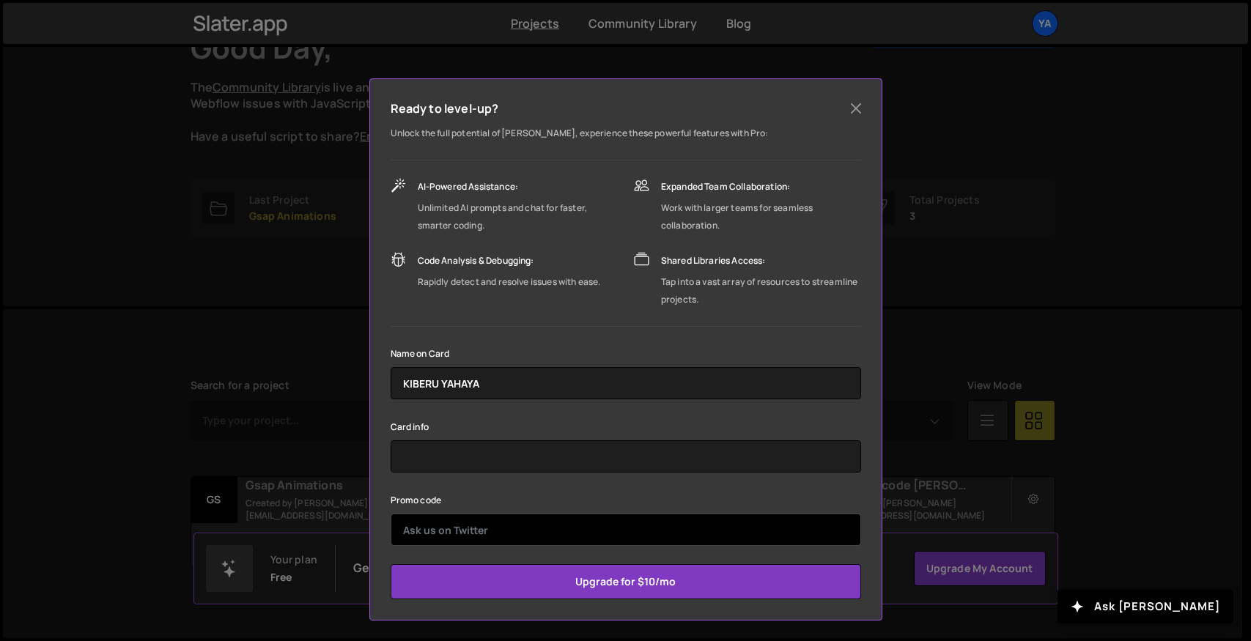
click at [580, 539] on input "text" at bounding box center [626, 530] width 470 height 32
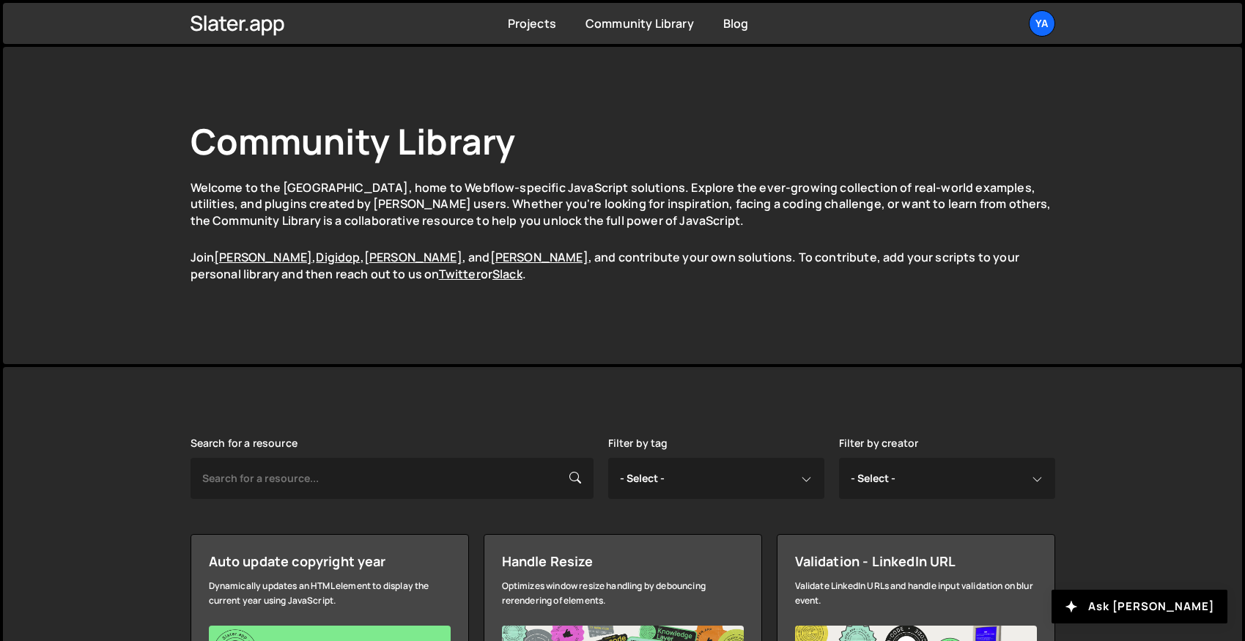
scroll to position [178, 0]
